Goal: Task Accomplishment & Management: Manage account settings

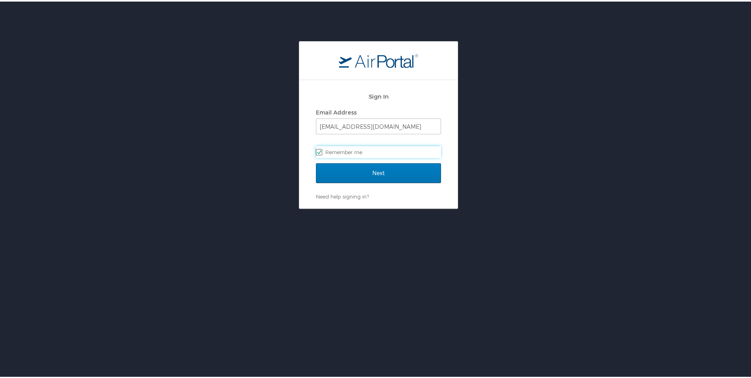
click at [336, 150] on label "Remember me" at bounding box center [378, 151] width 125 height 12
click at [321, 150] on input "Remember me" at bounding box center [318, 149] width 5 height 5
click at [335, 150] on label "Remember me" at bounding box center [378, 151] width 125 height 12
click at [321, 150] on input "Remember me" at bounding box center [318, 149] width 5 height 5
checkbox input "true"
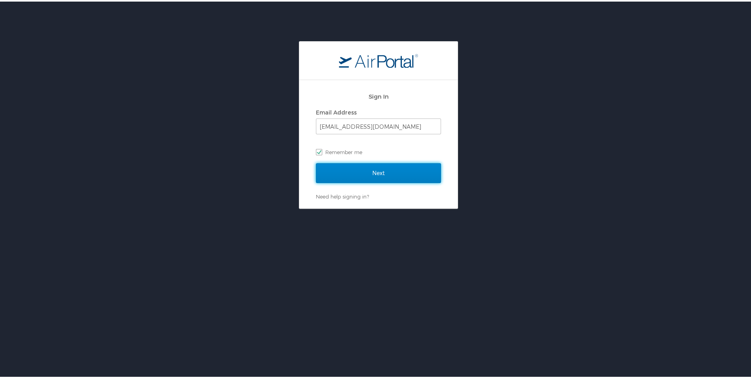
click at [341, 178] on input "Next" at bounding box center [378, 172] width 125 height 20
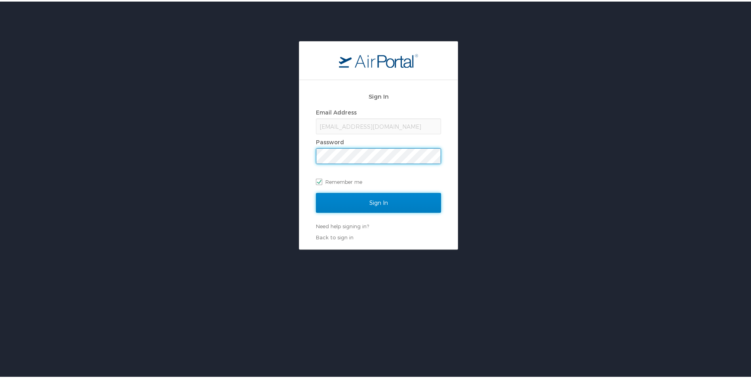
click at [357, 204] on input "Sign In" at bounding box center [378, 201] width 125 height 20
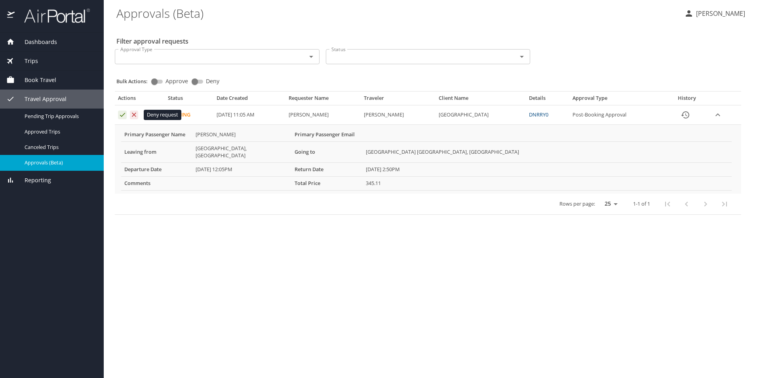
click at [133, 114] on icon "Approval table" at bounding box center [134, 114] width 4 height 4
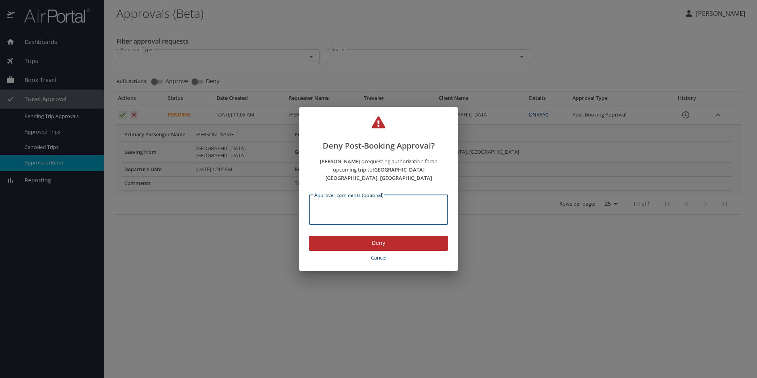
click at [325, 202] on textarea "Approver comments (optional)" at bounding box center [378, 209] width 128 height 15
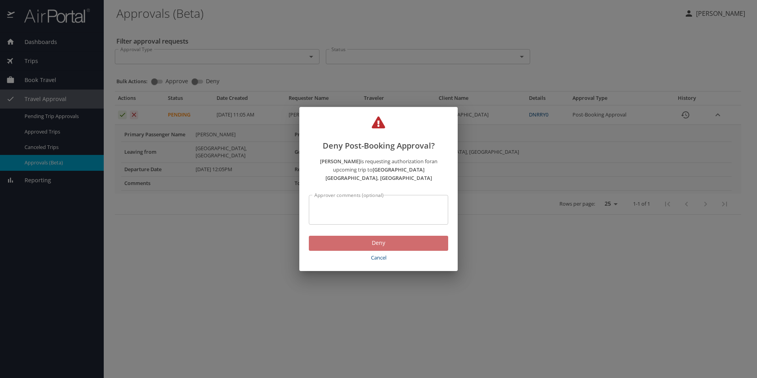
click at [370, 238] on span "Deny" at bounding box center [378, 243] width 127 height 10
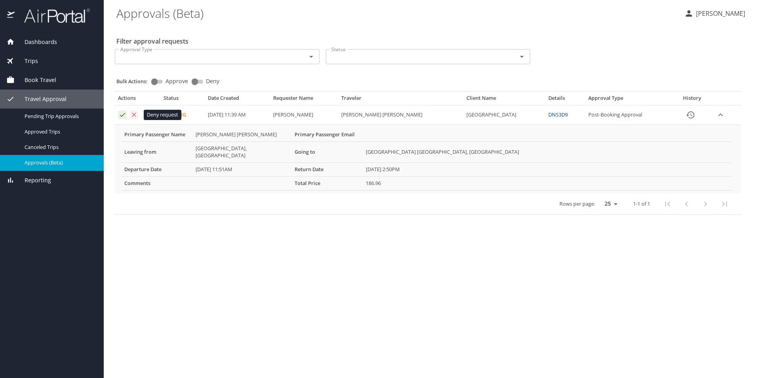
click at [135, 113] on icon "Approval table" at bounding box center [134, 114] width 4 height 4
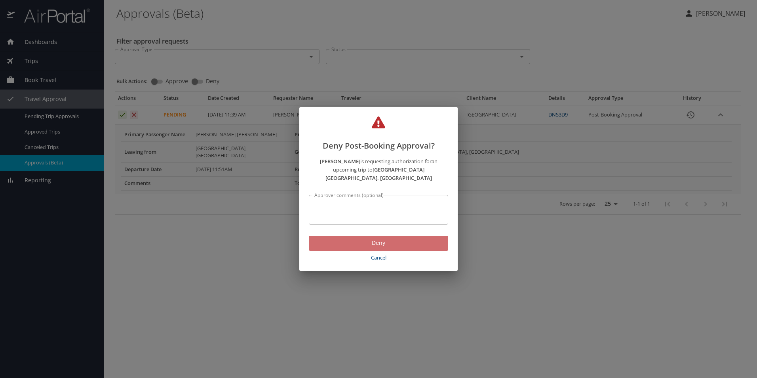
click at [343, 239] on span "Deny" at bounding box center [378, 243] width 127 height 10
